Goal: Task Accomplishment & Management: Use online tool/utility

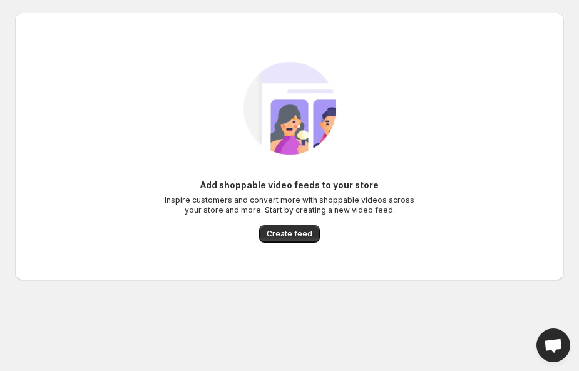
click at [305, 236] on span "Create feed" at bounding box center [289, 234] width 46 height 10
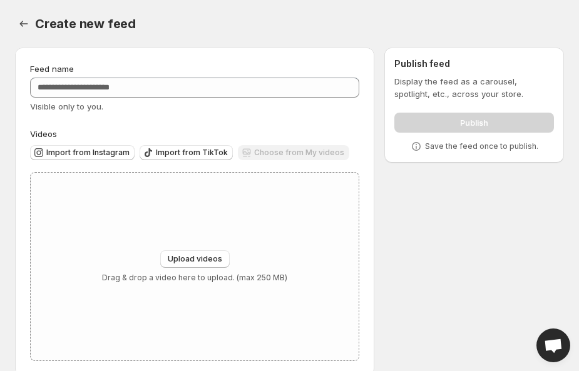
click at [103, 157] on span "Import from Instagram" at bounding box center [87, 153] width 83 height 10
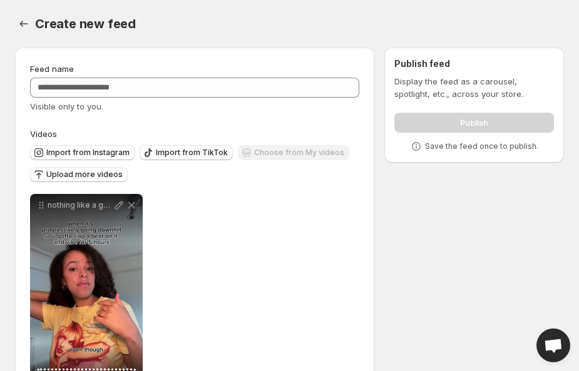
click at [38, 23] on span "Create new feed" at bounding box center [85, 23] width 101 height 15
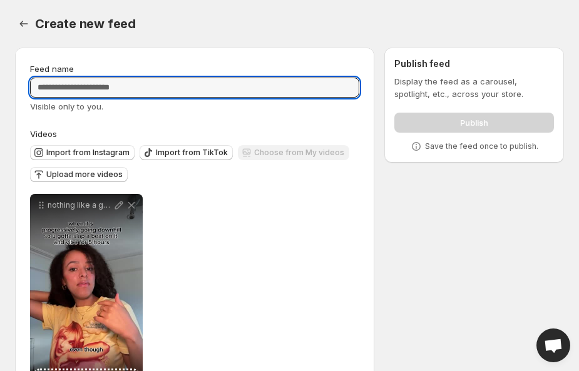
click at [245, 97] on input "Feed name" at bounding box center [194, 88] width 329 height 20
type input "*********"
click at [305, 241] on div "**********" at bounding box center [194, 294] width 329 height 200
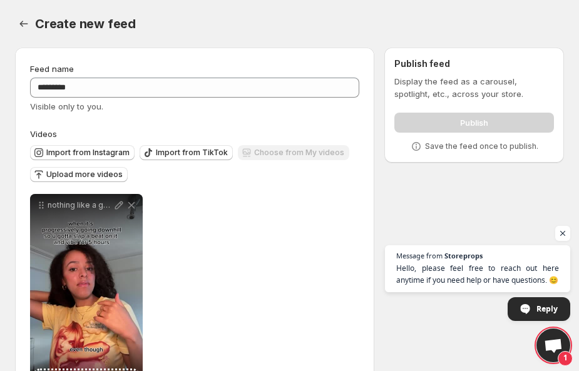
click at [31, 20] on button "Settings" at bounding box center [24, 24] width 18 height 18
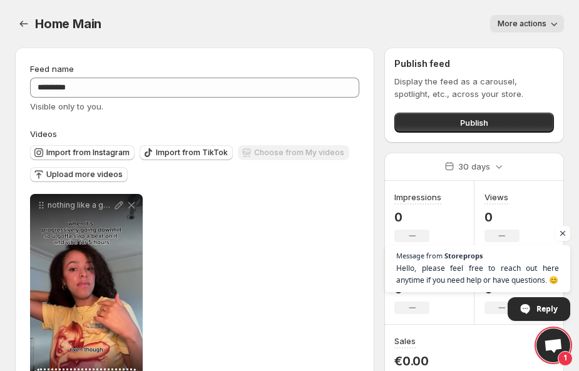
click at [504, 109] on div "Publish" at bounding box center [474, 120] width 160 height 25
click at [496, 121] on button "Publish" at bounding box center [474, 123] width 160 height 20
click at [453, 121] on button "Publish" at bounding box center [474, 123] width 160 height 20
click at [31, 18] on button "Settings" at bounding box center [24, 24] width 18 height 18
